Goal: Information Seeking & Learning: Learn about a topic

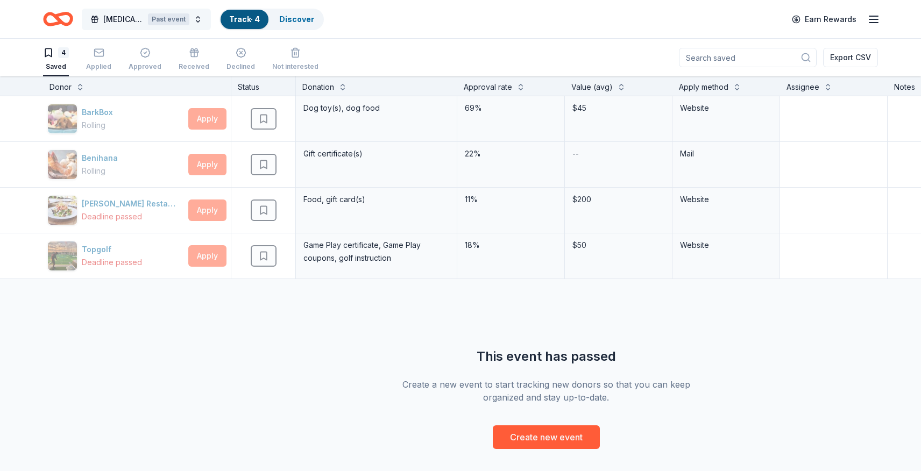
click at [152, 17] on div "Past event" at bounding box center [168, 19] width 41 height 12
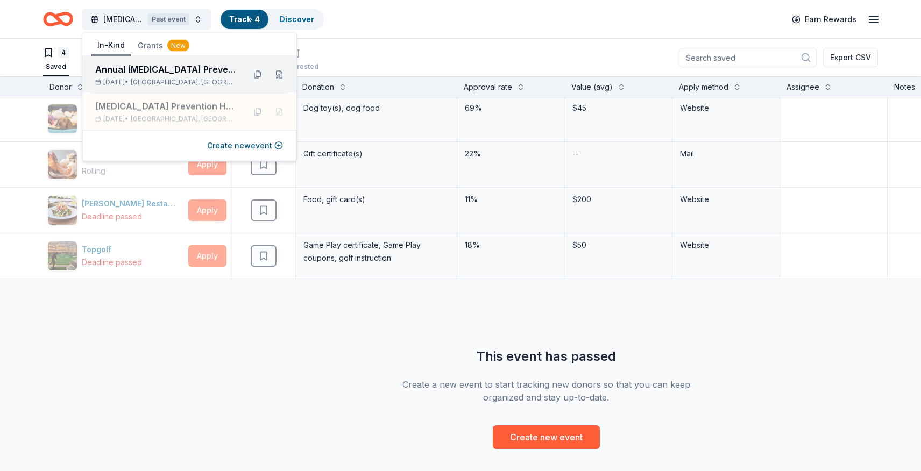
click at [170, 80] on span "[GEOGRAPHIC_DATA], [GEOGRAPHIC_DATA]" at bounding box center [183, 82] width 105 height 9
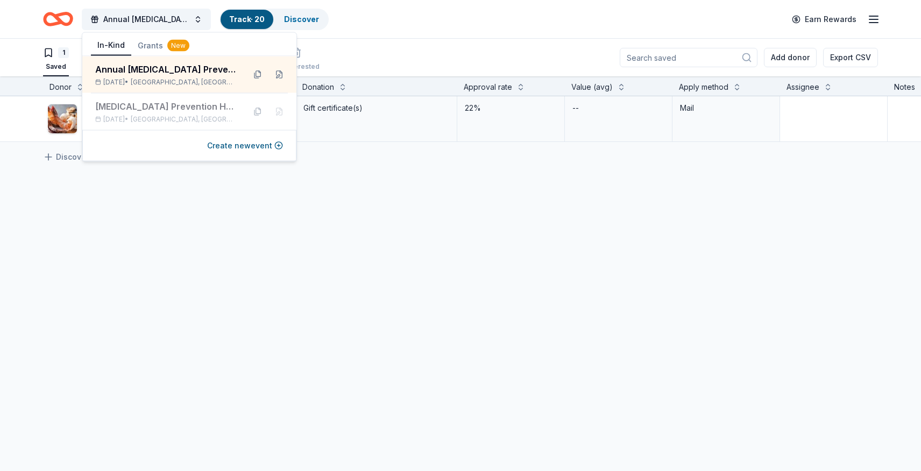
click at [477, 36] on div "Annual [MEDICAL_DATA] Prevention Heroes Charity Event Track · 20 Discover Earn …" at bounding box center [460, 19] width 921 height 38
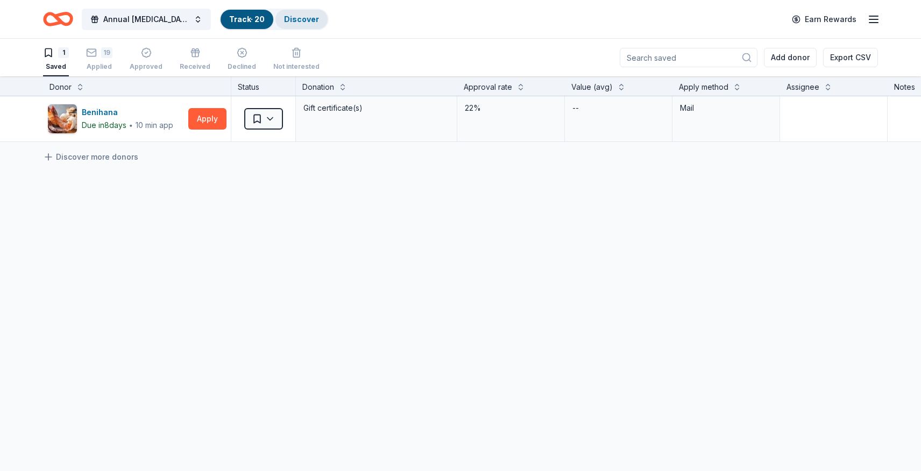
click at [315, 20] on link "Discover" at bounding box center [301, 19] width 35 height 9
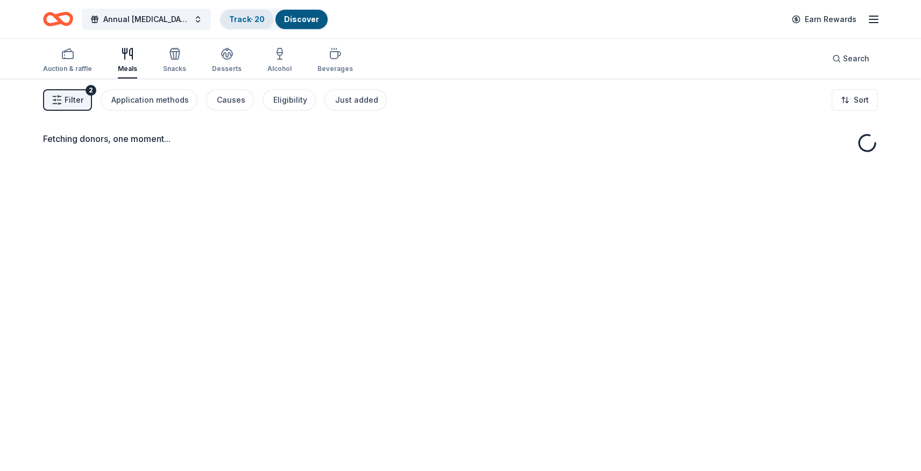
click at [256, 22] on link "Track · 20" at bounding box center [247, 19] width 36 height 9
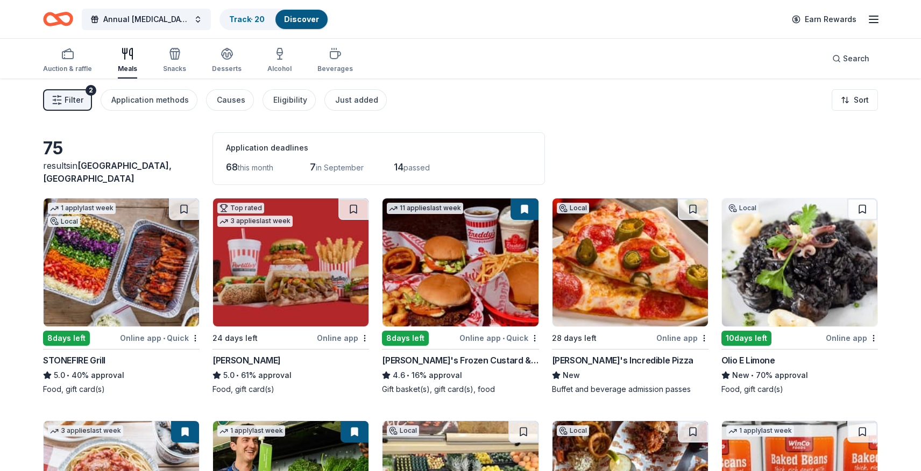
scroll to position [1, 0]
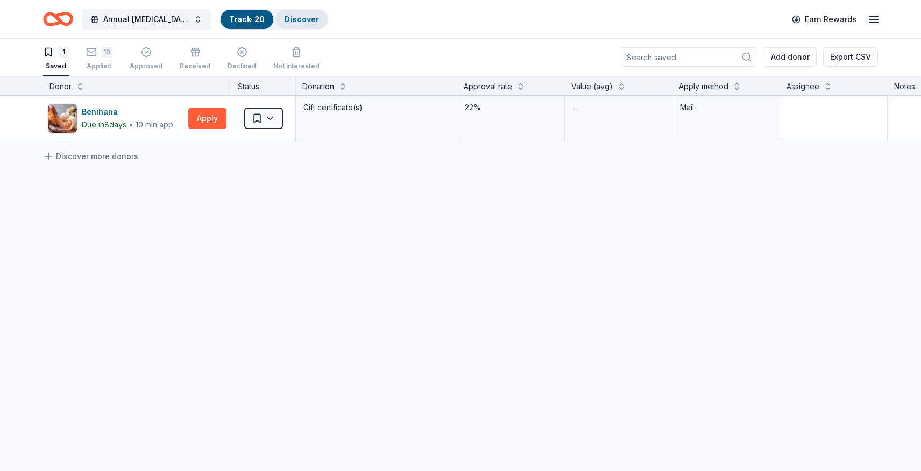
click at [297, 24] on div "Discover" at bounding box center [301, 19] width 52 height 19
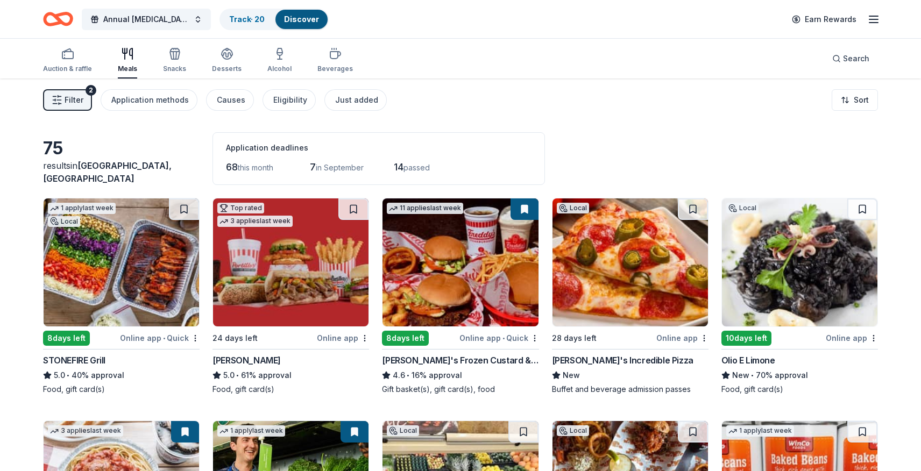
click at [73, 105] on span "Filter" at bounding box center [74, 100] width 19 height 13
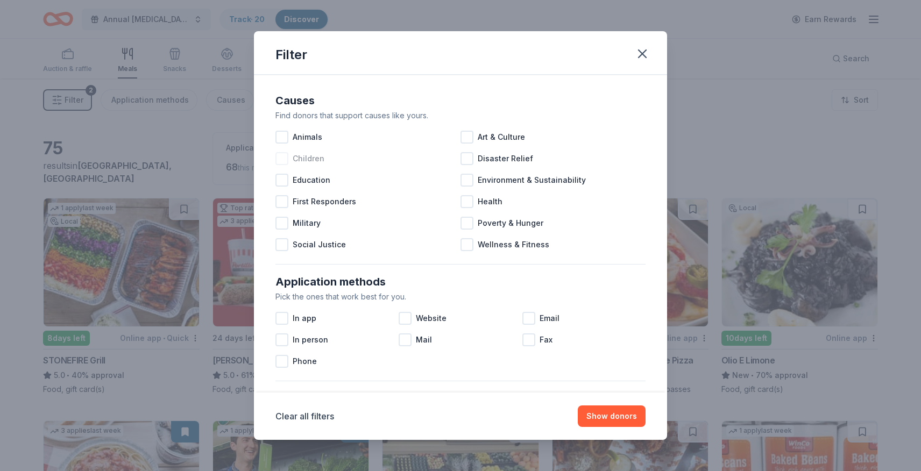
click at [282, 161] on div at bounding box center [281, 158] width 13 height 13
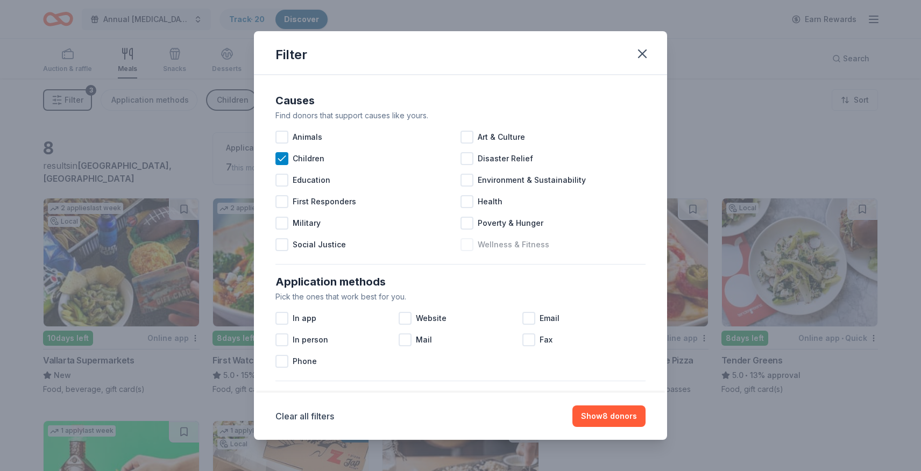
click at [470, 246] on div at bounding box center [466, 244] width 13 height 13
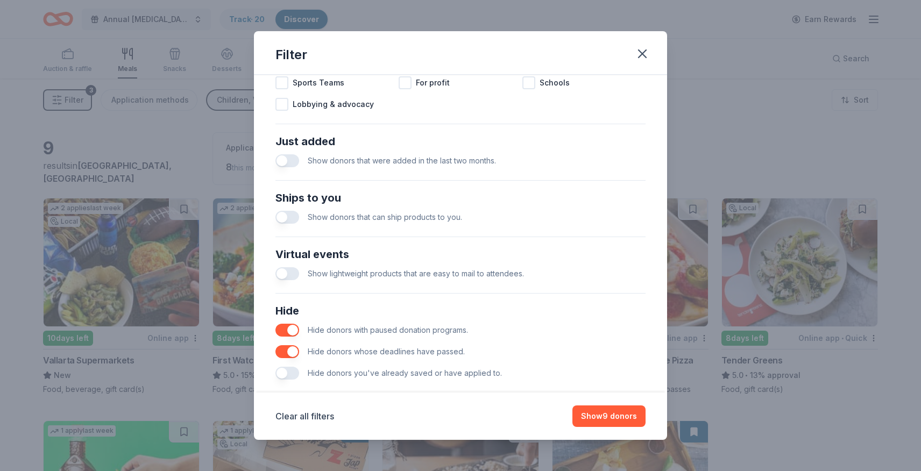
scroll to position [391, 0]
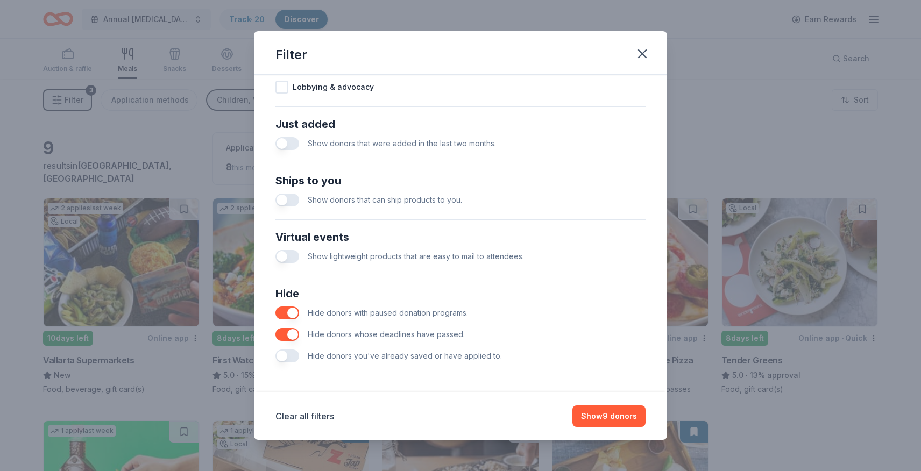
click at [279, 355] on button "button" at bounding box center [287, 356] width 24 height 13
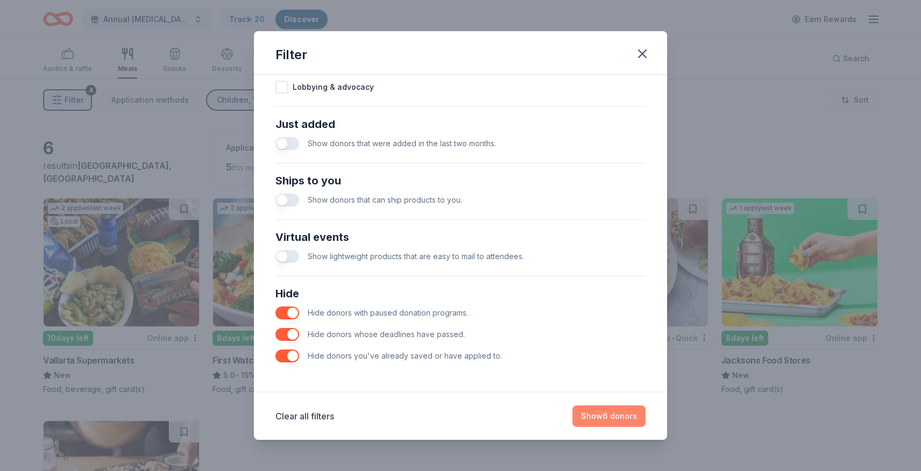
click at [623, 419] on button "Show 6 donors" at bounding box center [608, 417] width 73 height 22
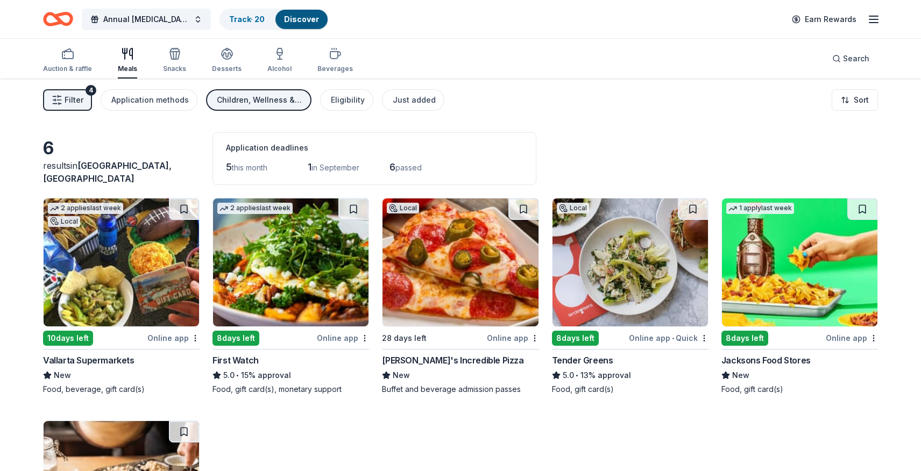
click at [59, 21] on icon "Home" at bounding box center [63, 18] width 17 height 11
click at [155, 21] on span "Annual [MEDICAL_DATA] Prevention Heroes Charity Event" at bounding box center [146, 19] width 86 height 13
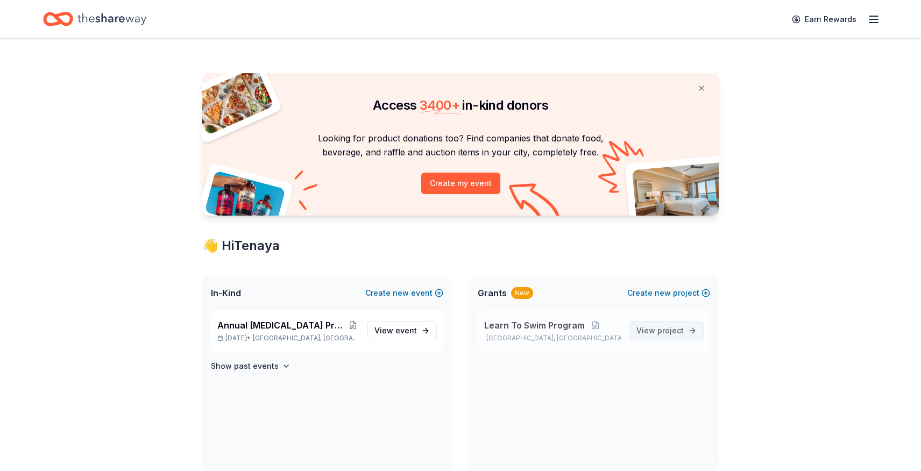
click at [655, 331] on span "View project" at bounding box center [659, 330] width 47 height 13
